Goal: Navigation & Orientation: Find specific page/section

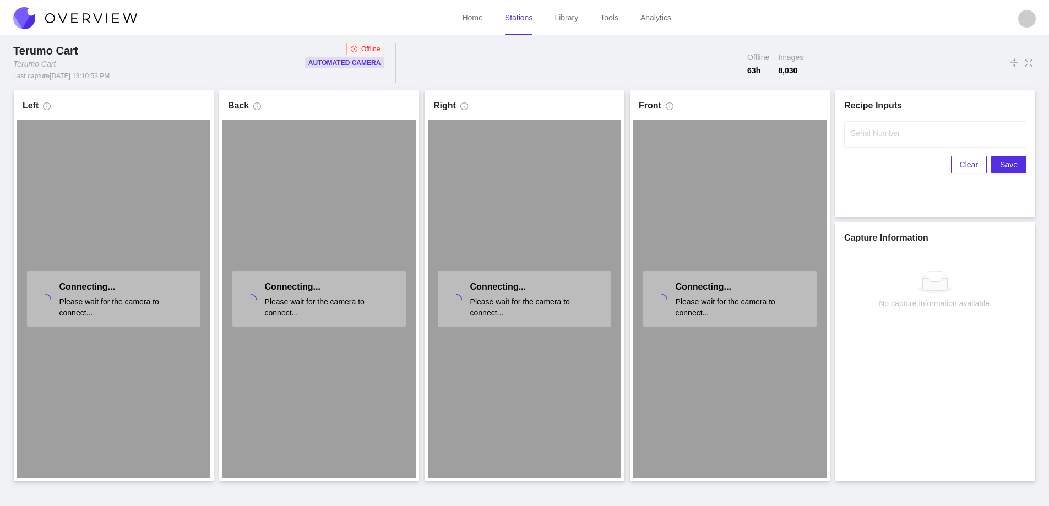
click at [521, 22] on link "Stations" at bounding box center [519, 17] width 28 height 9
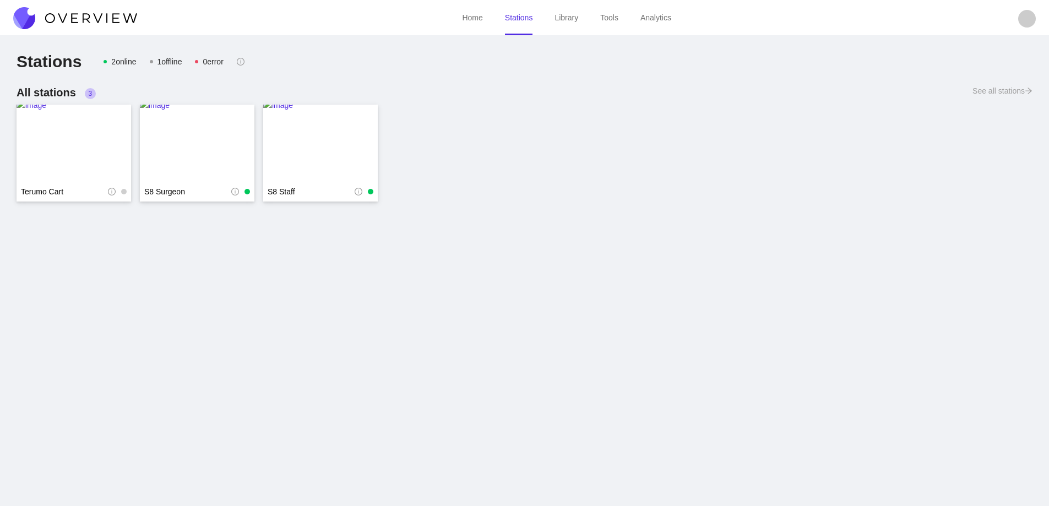
click at [108, 17] on img at bounding box center [75, 18] width 124 height 22
click at [123, 14] on img at bounding box center [75, 18] width 124 height 22
click at [127, 12] on img at bounding box center [75, 18] width 124 height 22
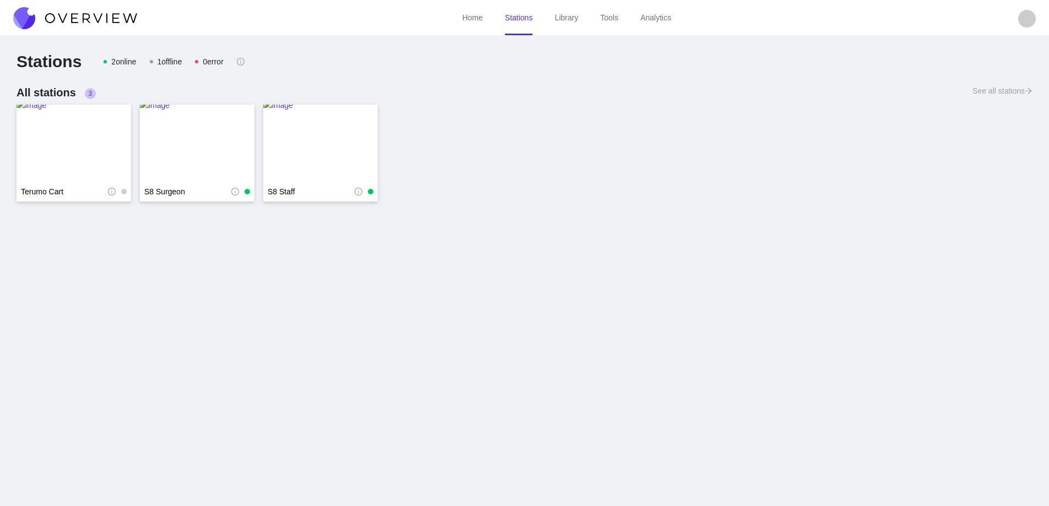
click at [88, 17] on img at bounding box center [75, 18] width 124 height 22
click at [129, 23] on img at bounding box center [75, 18] width 124 height 22
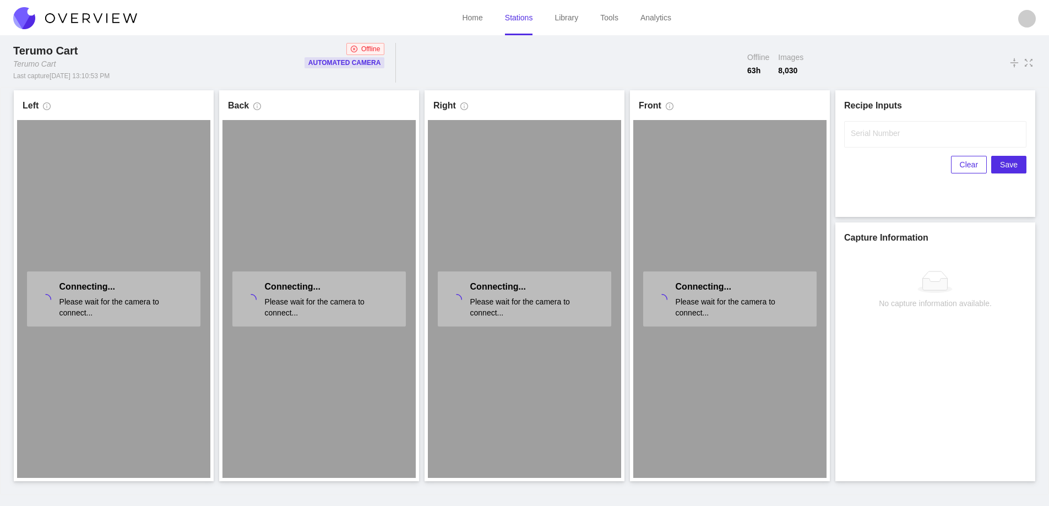
click at [515, 22] on link "Stations" at bounding box center [519, 17] width 28 height 9
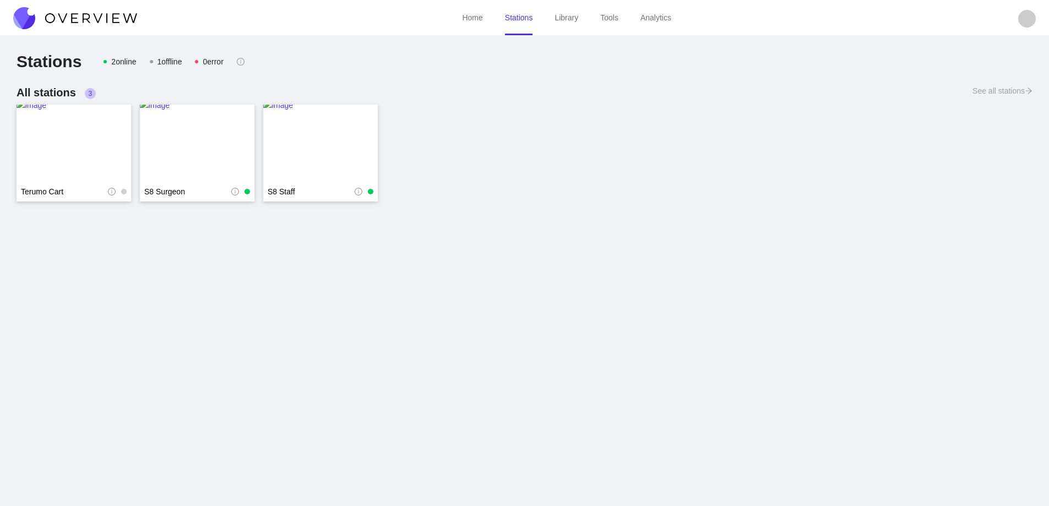
click at [141, 12] on ul "Home Stations Library Tools Analytics" at bounding box center [566, 17] width 859 height 35
click at [107, 19] on img at bounding box center [75, 18] width 124 height 22
click at [108, 18] on img at bounding box center [75, 18] width 124 height 22
click at [94, 16] on img at bounding box center [75, 18] width 124 height 22
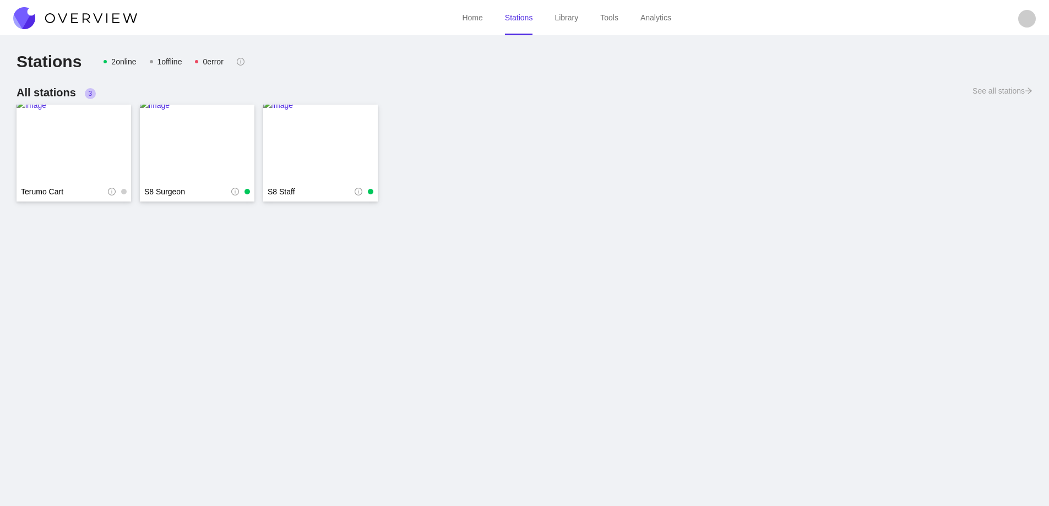
click at [94, 16] on img at bounding box center [75, 18] width 124 height 22
click at [95, 20] on img at bounding box center [75, 18] width 124 height 22
click at [94, 22] on img at bounding box center [75, 18] width 124 height 22
click at [311, 135] on img at bounding box center [320, 143] width 115 height 88
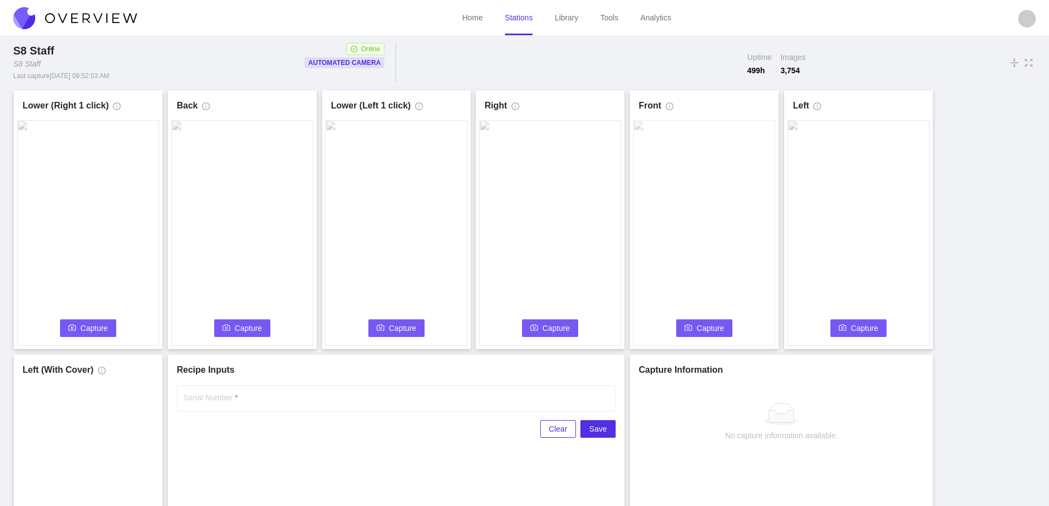
click at [516, 17] on link "Stations" at bounding box center [519, 17] width 28 height 9
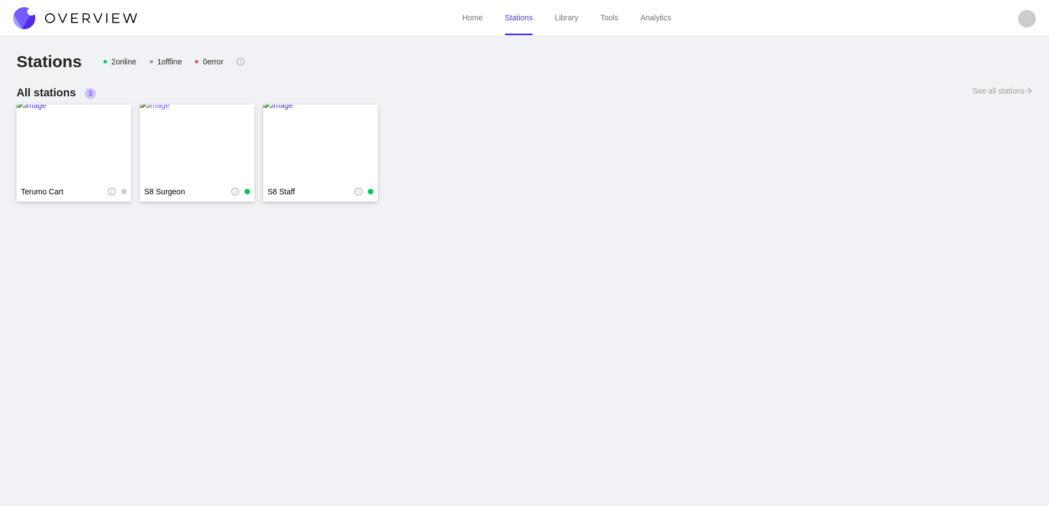
click at [184, 152] on img at bounding box center [197, 143] width 115 height 88
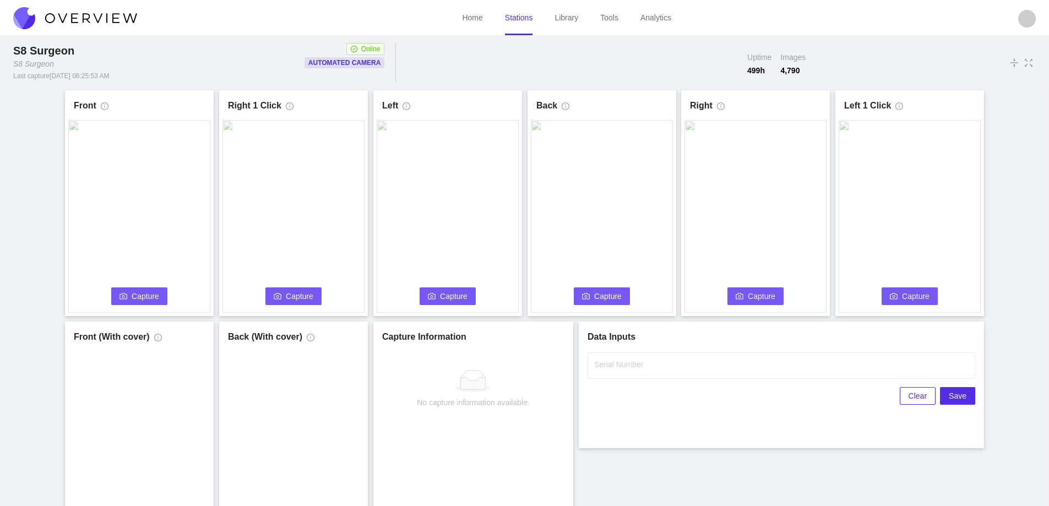
click at [509, 21] on link "Stations" at bounding box center [519, 17] width 28 height 9
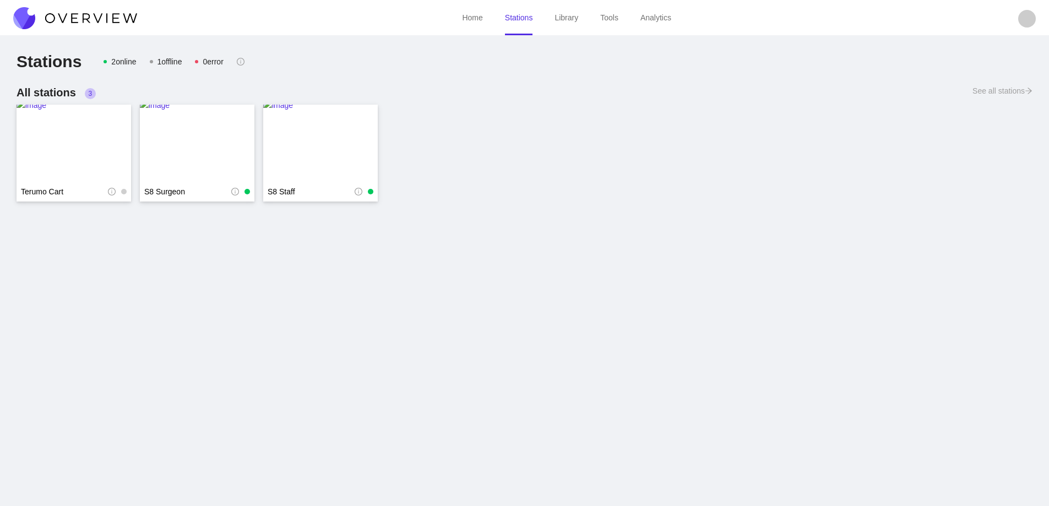
click at [101, 16] on img at bounding box center [75, 18] width 124 height 22
click at [64, 132] on img at bounding box center [74, 143] width 115 height 88
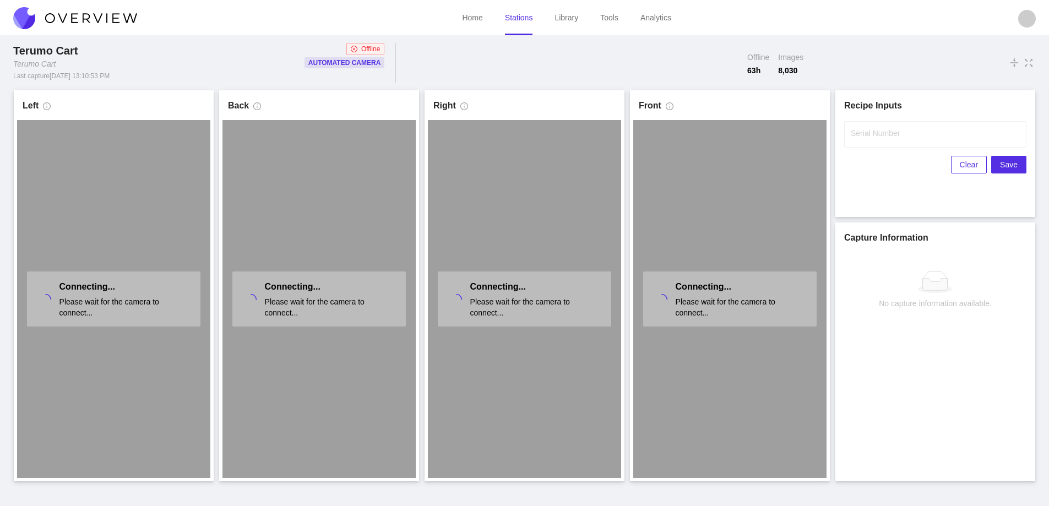
click at [517, 22] on link "Stations" at bounding box center [519, 17] width 28 height 9
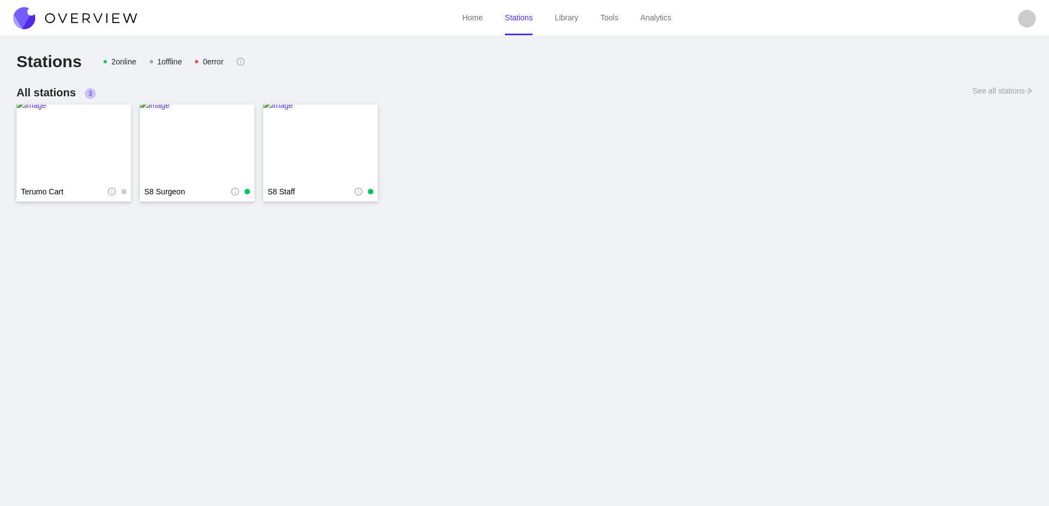
click at [78, 15] on img at bounding box center [75, 18] width 124 height 22
click at [80, 15] on img at bounding box center [75, 18] width 124 height 22
click at [105, 23] on img at bounding box center [75, 18] width 124 height 22
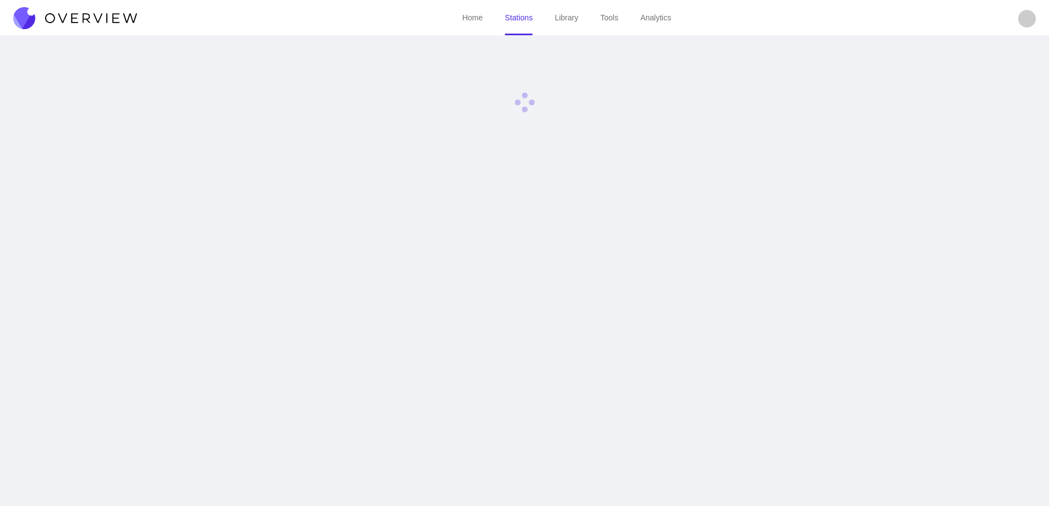
click at [105, 23] on img at bounding box center [75, 18] width 124 height 22
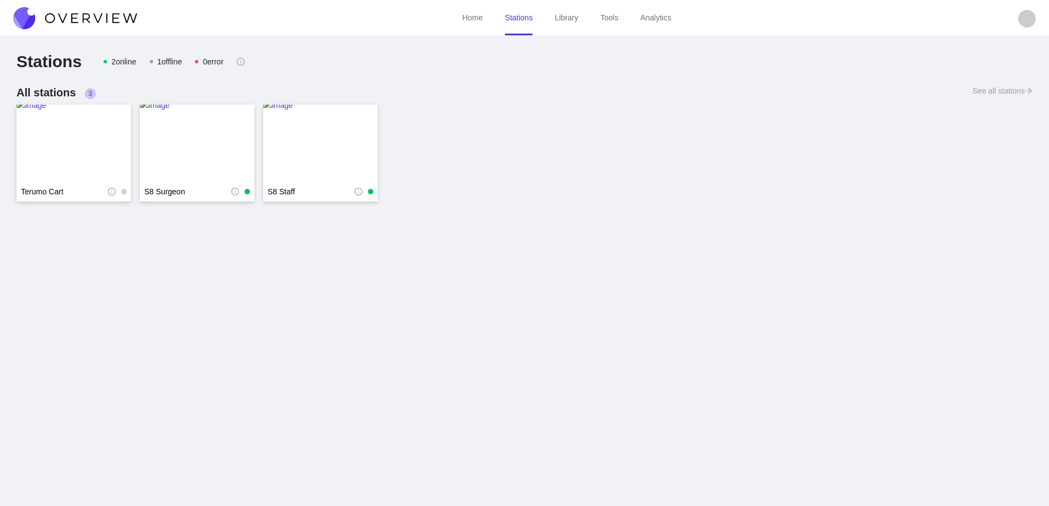
click at [109, 23] on img at bounding box center [75, 18] width 124 height 22
click at [107, 17] on img at bounding box center [75, 18] width 124 height 22
click at [108, 20] on img at bounding box center [75, 18] width 124 height 22
click at [106, 21] on img at bounding box center [75, 18] width 124 height 22
click at [99, 13] on img at bounding box center [75, 18] width 124 height 22
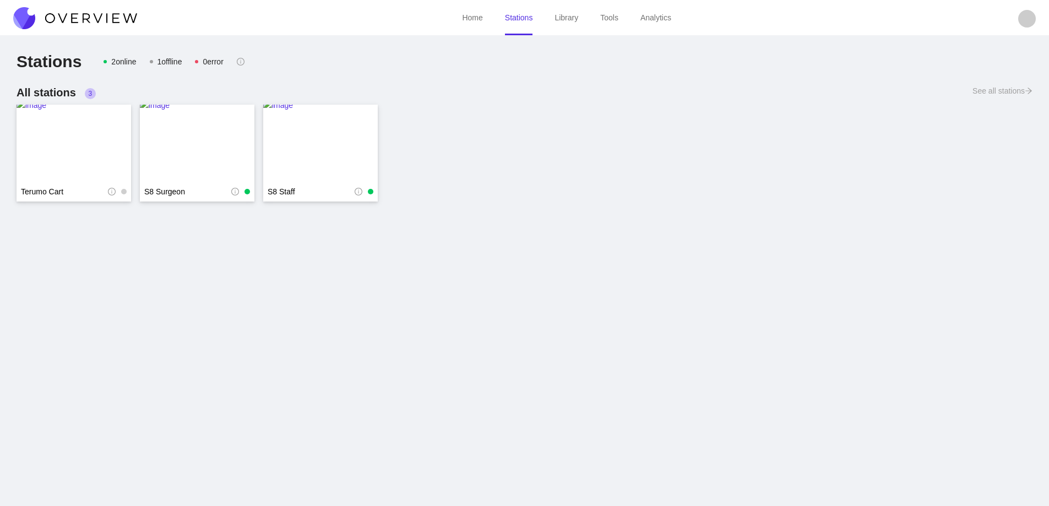
click at [79, 20] on img at bounding box center [75, 18] width 124 height 22
click at [88, 9] on img at bounding box center [75, 18] width 124 height 22
click at [93, 13] on img at bounding box center [75, 18] width 124 height 22
click at [92, 13] on img at bounding box center [75, 18] width 124 height 22
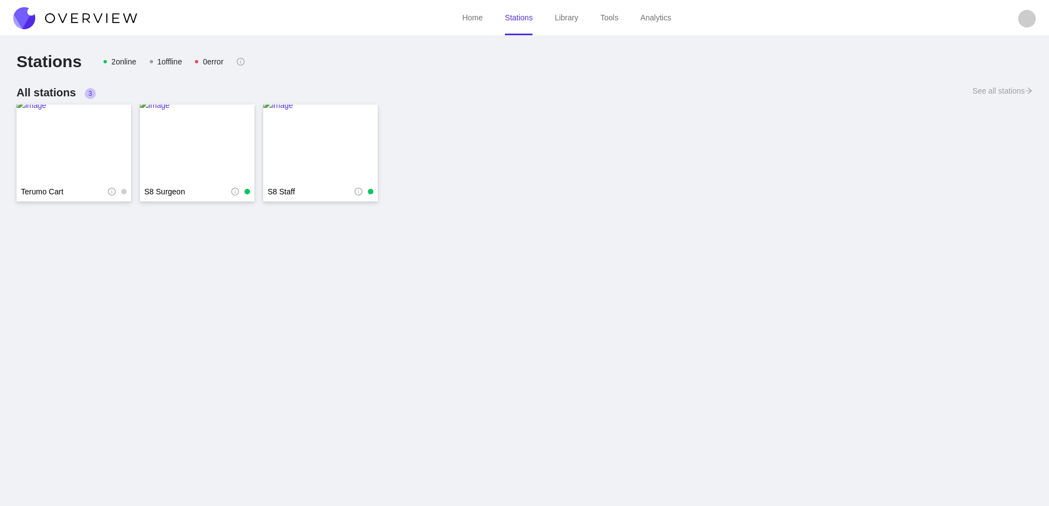
click at [91, 14] on img at bounding box center [75, 18] width 124 height 22
click at [58, 41] on main "Stations 2 online 1 offline 0 error All stations 3 See all stations Terumo Cart…" at bounding box center [524, 272] width 1049 height 467
click at [95, 20] on img at bounding box center [75, 18] width 124 height 22
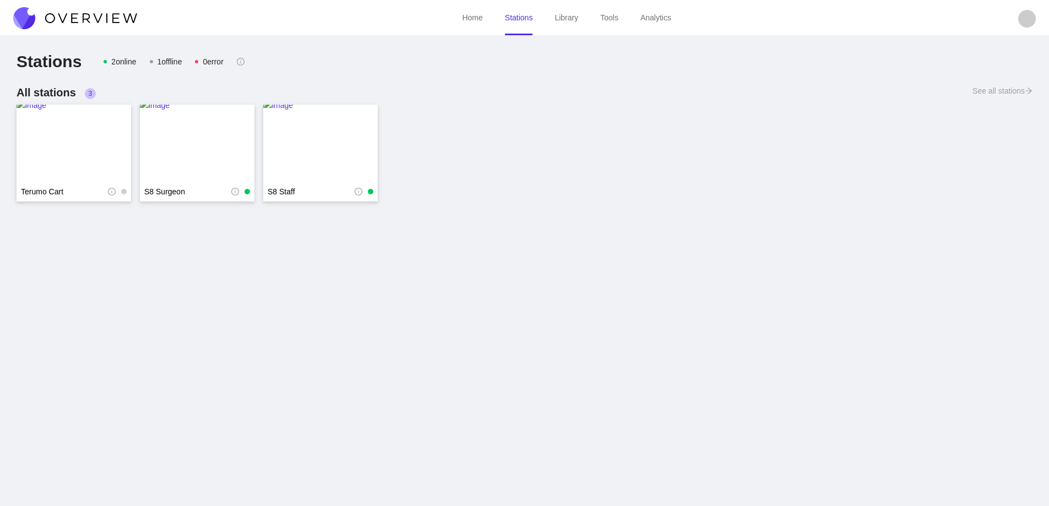
click at [96, 20] on img at bounding box center [75, 18] width 124 height 22
click at [102, 18] on img at bounding box center [75, 18] width 124 height 22
click at [78, 131] on img at bounding box center [74, 143] width 115 height 88
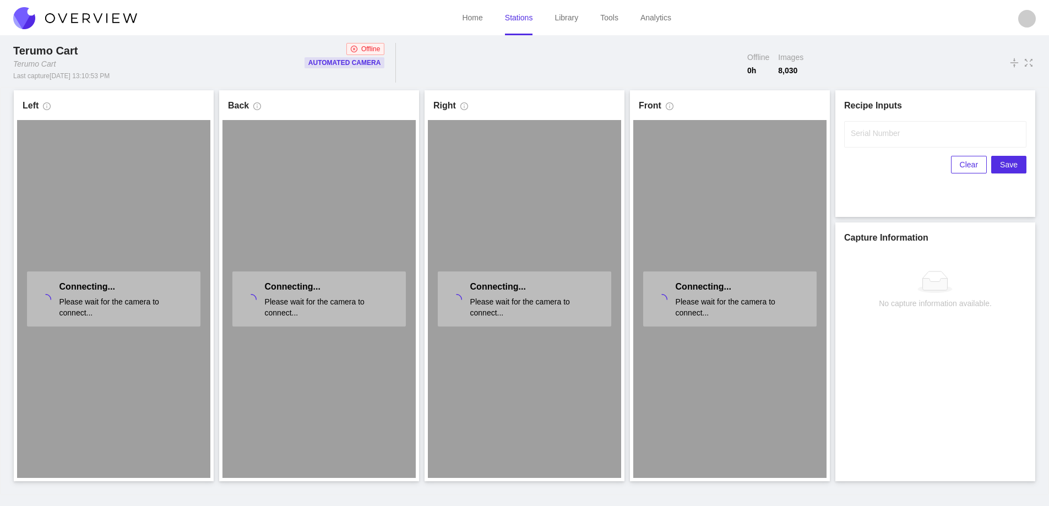
click at [522, 17] on link "Stations" at bounding box center [519, 17] width 28 height 9
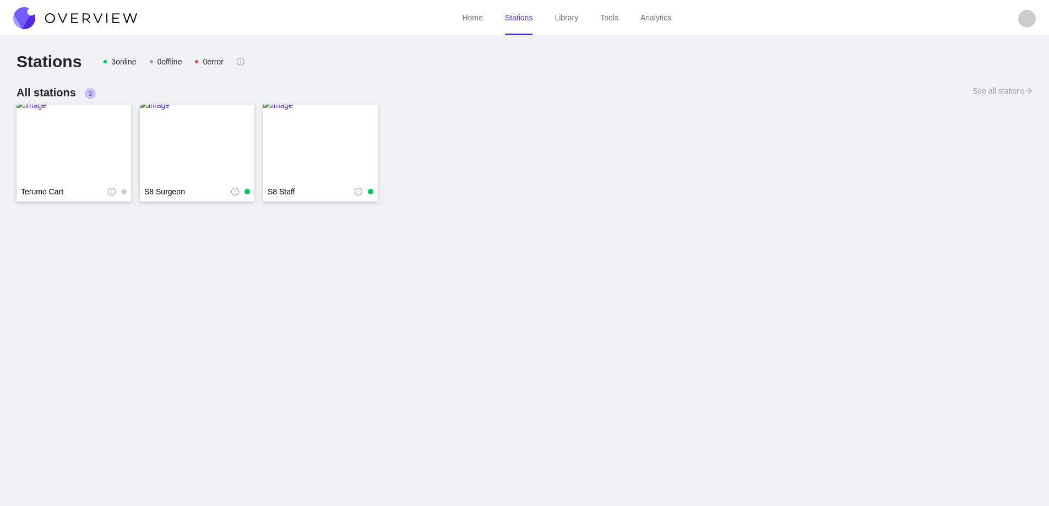
click at [86, 15] on img at bounding box center [75, 18] width 124 height 22
click at [96, 16] on img at bounding box center [75, 18] width 124 height 22
click at [72, 146] on img at bounding box center [74, 143] width 115 height 88
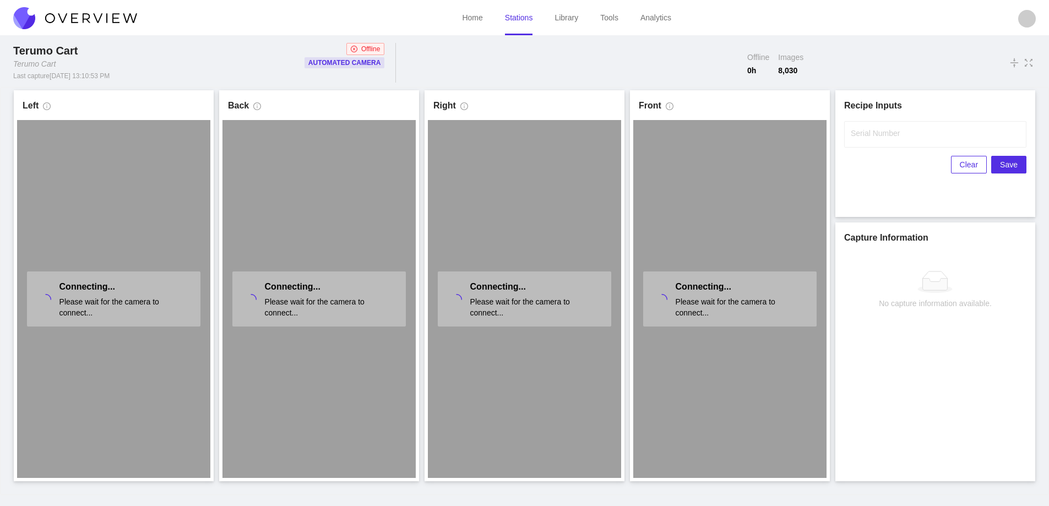
click at [522, 21] on link "Stations" at bounding box center [519, 17] width 28 height 9
